Goal: Find specific page/section: Find specific page/section

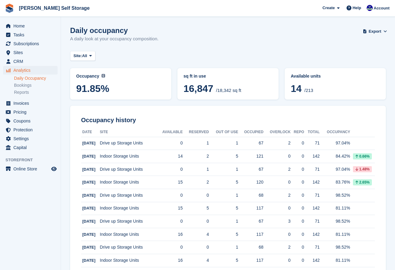
scroll to position [508, 0]
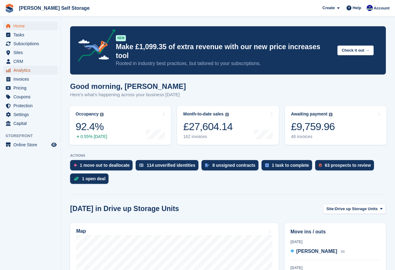
click at [18, 72] on span "Analytics" at bounding box center [31, 70] width 37 height 9
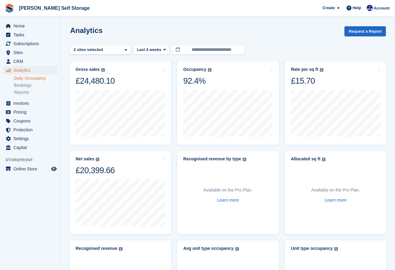
click at [23, 79] on link "Daily Occupancy" at bounding box center [36, 78] width 44 height 6
